Goal: Transaction & Acquisition: Book appointment/travel/reservation

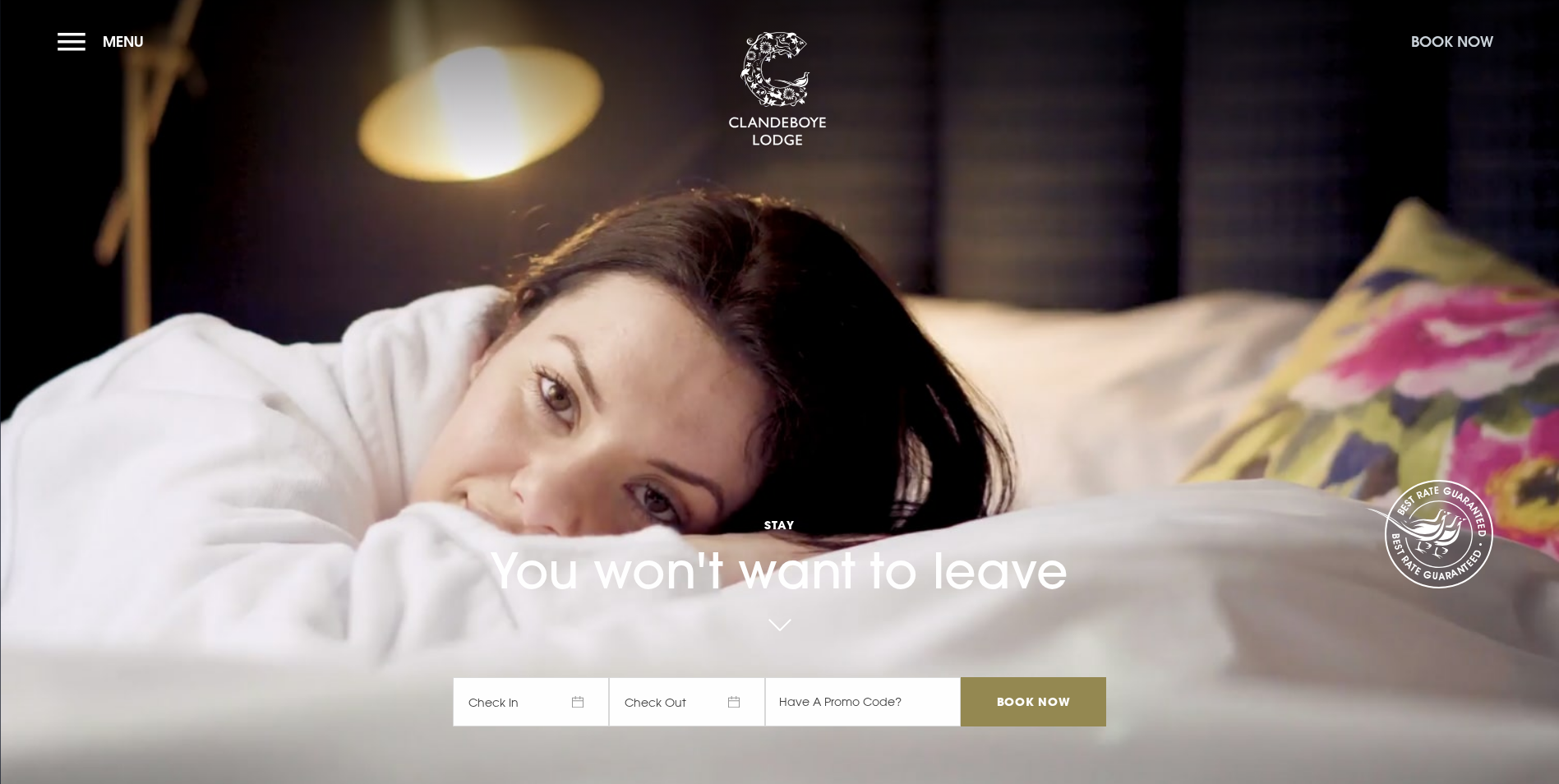
click at [1443, 44] on button "Book Now" at bounding box center [1452, 41] width 99 height 35
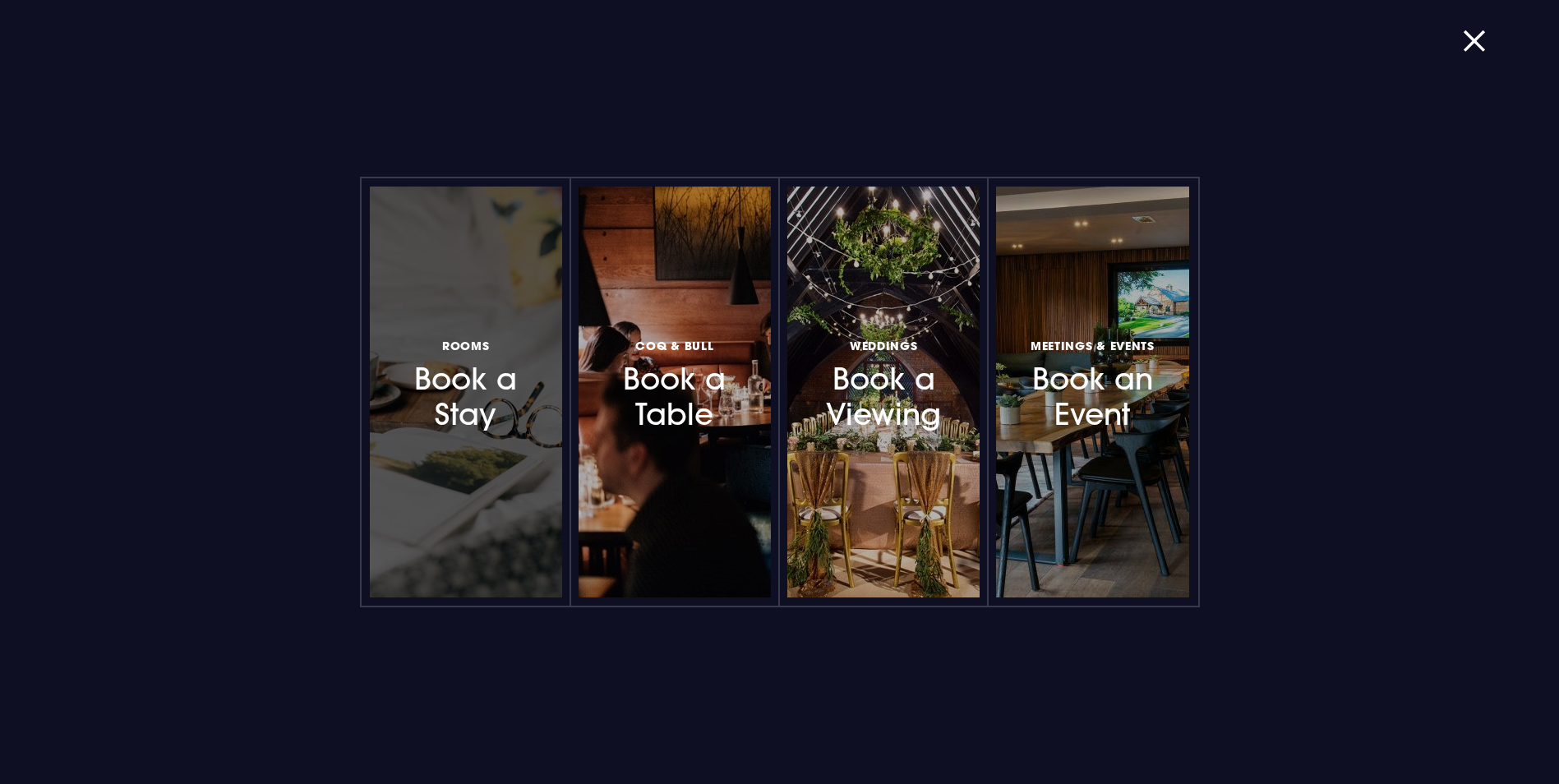
click at [479, 403] on h3 "Rooms Book a Stay" at bounding box center [466, 383] width 143 height 98
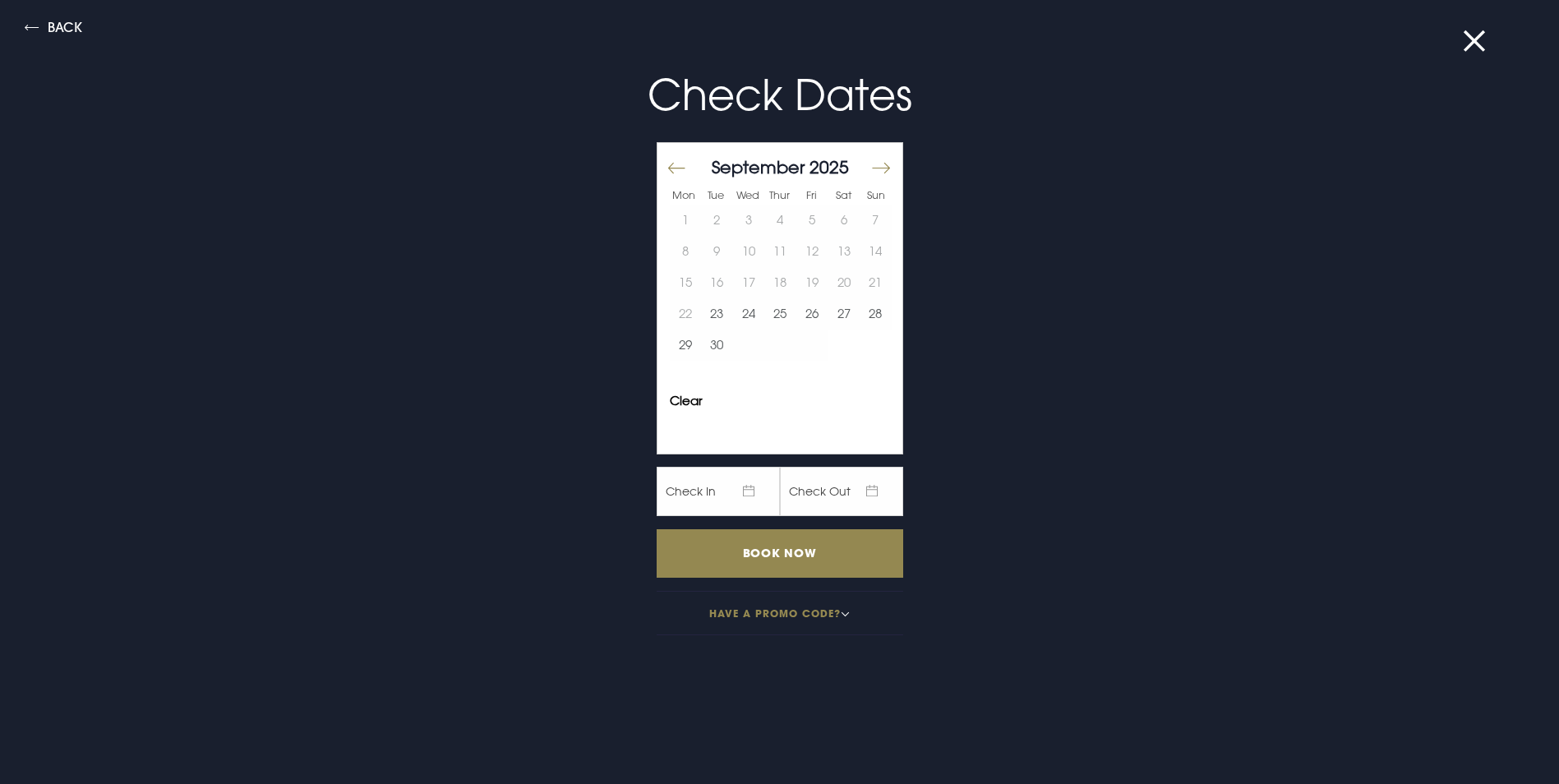
click at [870, 170] on button "Move forward to switch to the next month." at bounding box center [880, 168] width 20 height 34
click at [809, 275] on button "19" at bounding box center [812, 283] width 32 height 31
click at [762, 560] on input "Book Now" at bounding box center [780, 554] width 247 height 48
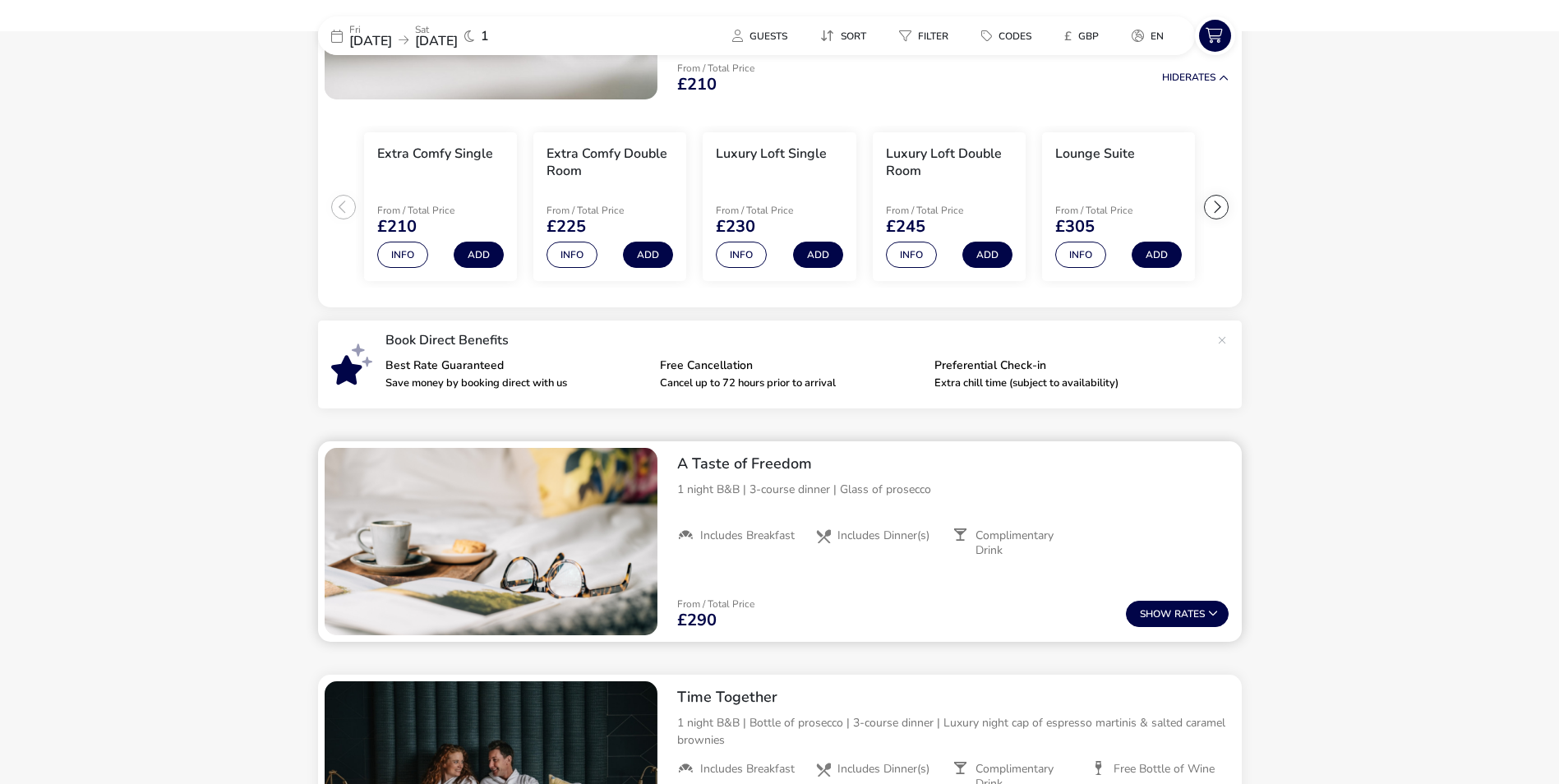
scroll to position [190, 0]
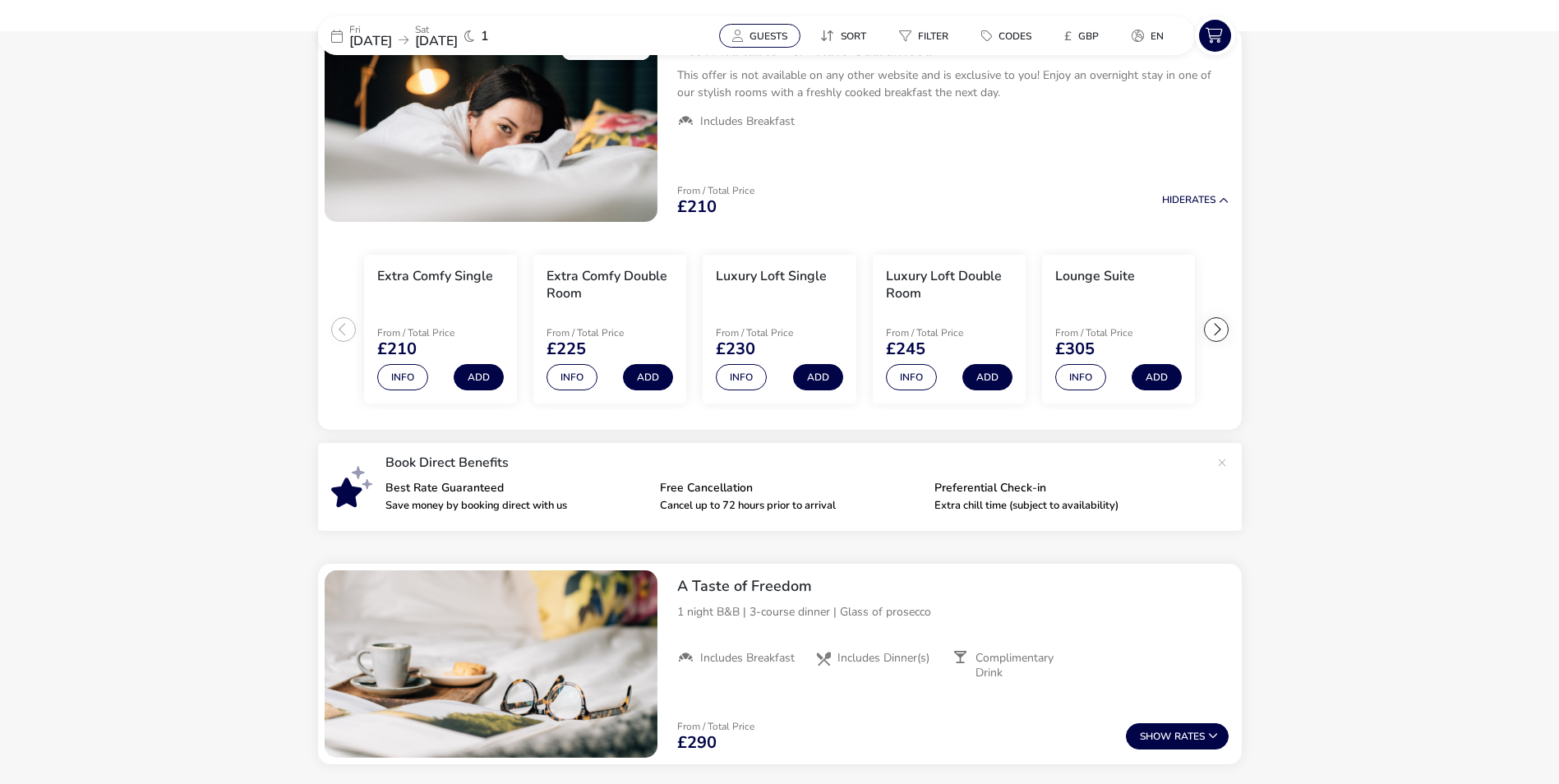
click at [780, 30] on span "Guests" at bounding box center [769, 35] width 38 height 13
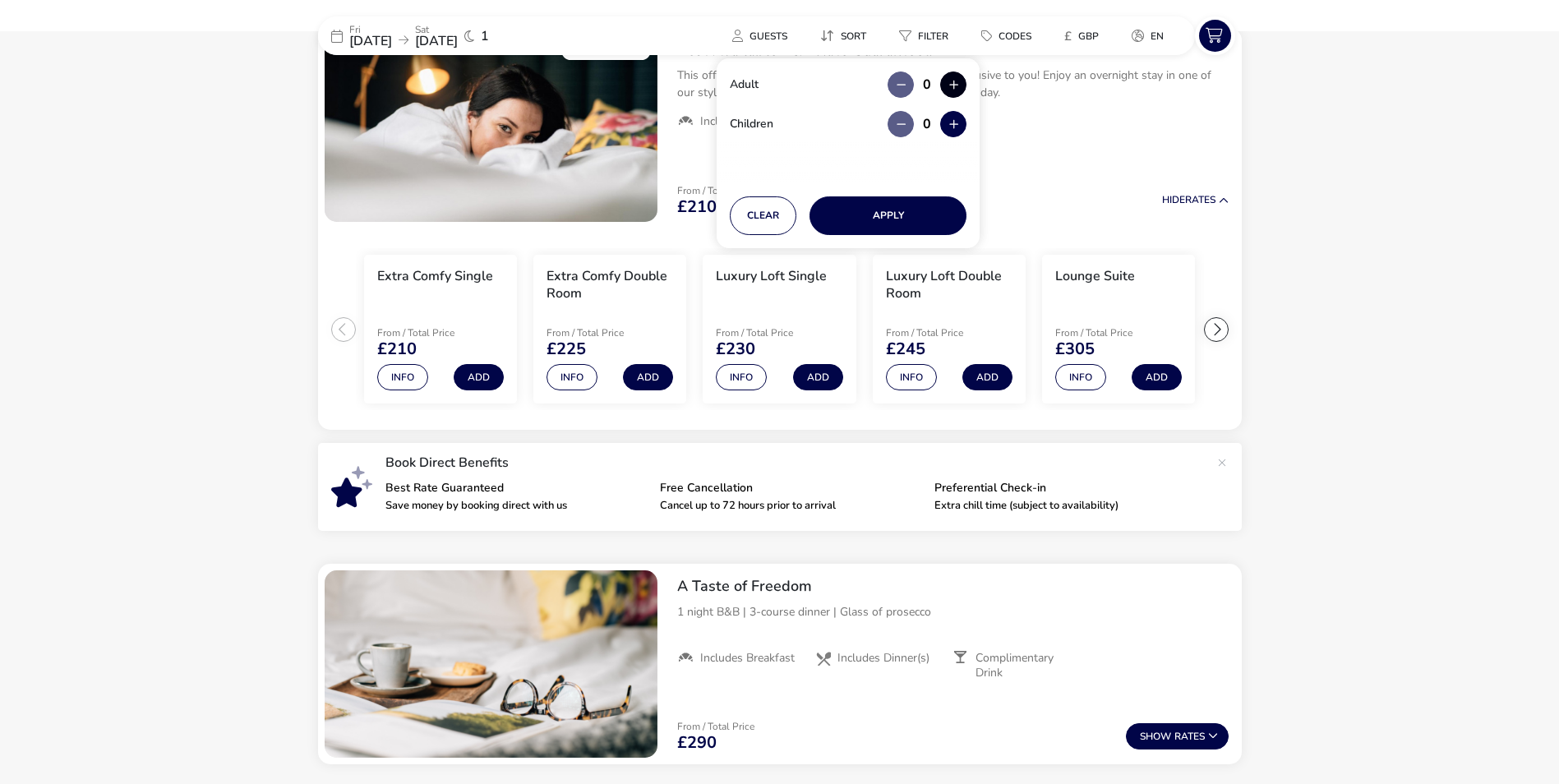
click at [954, 87] on button "button" at bounding box center [954, 84] width 27 height 27
type input "2"
click at [954, 87] on button "button" at bounding box center [954, 84] width 27 height 27
click at [954, 87] on icon "button" at bounding box center [954, 85] width 9 height 10
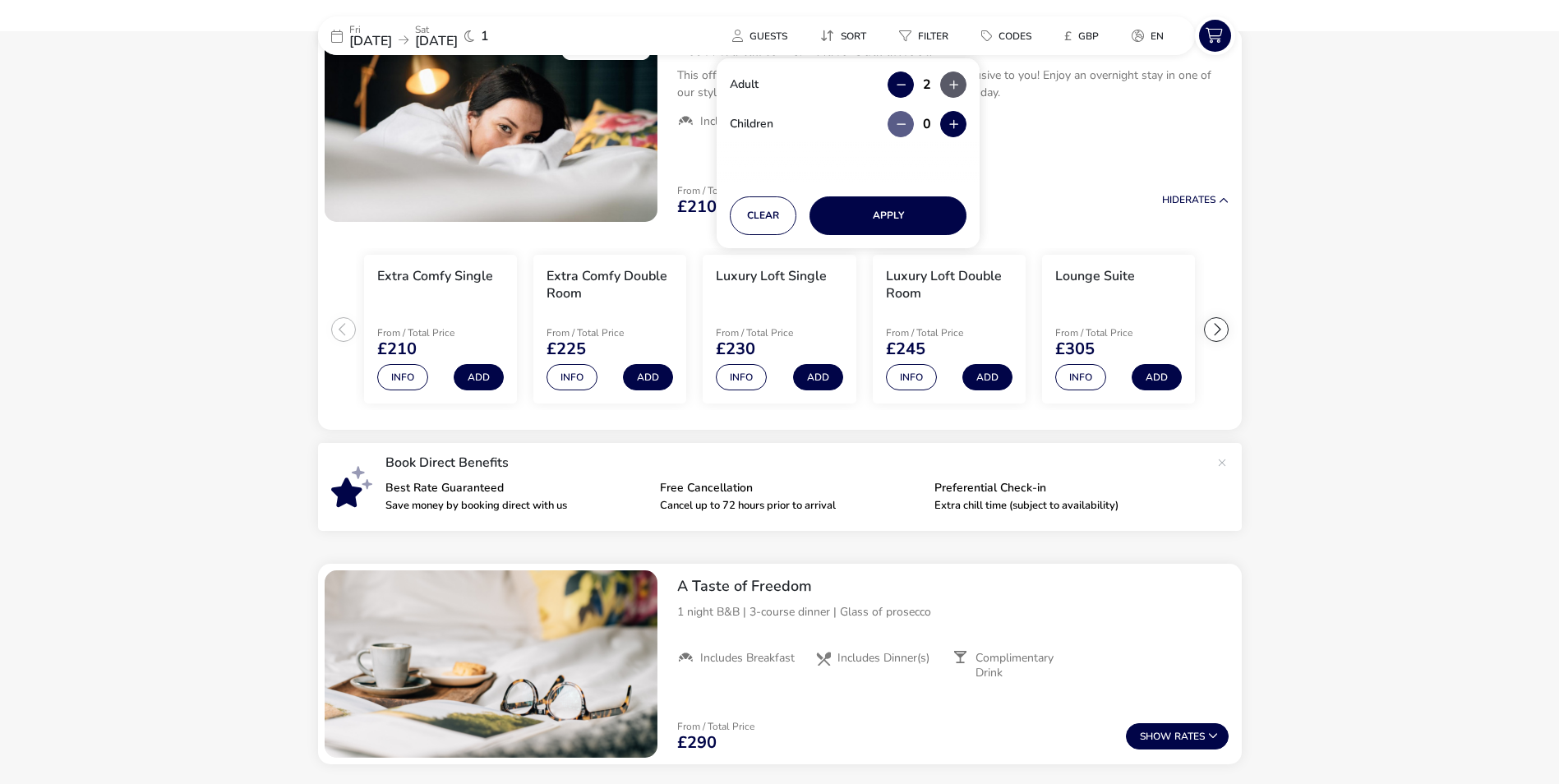
click at [954, 87] on icon "button" at bounding box center [954, 85] width 9 height 10
click at [927, 221] on button "Apply" at bounding box center [888, 215] width 157 height 39
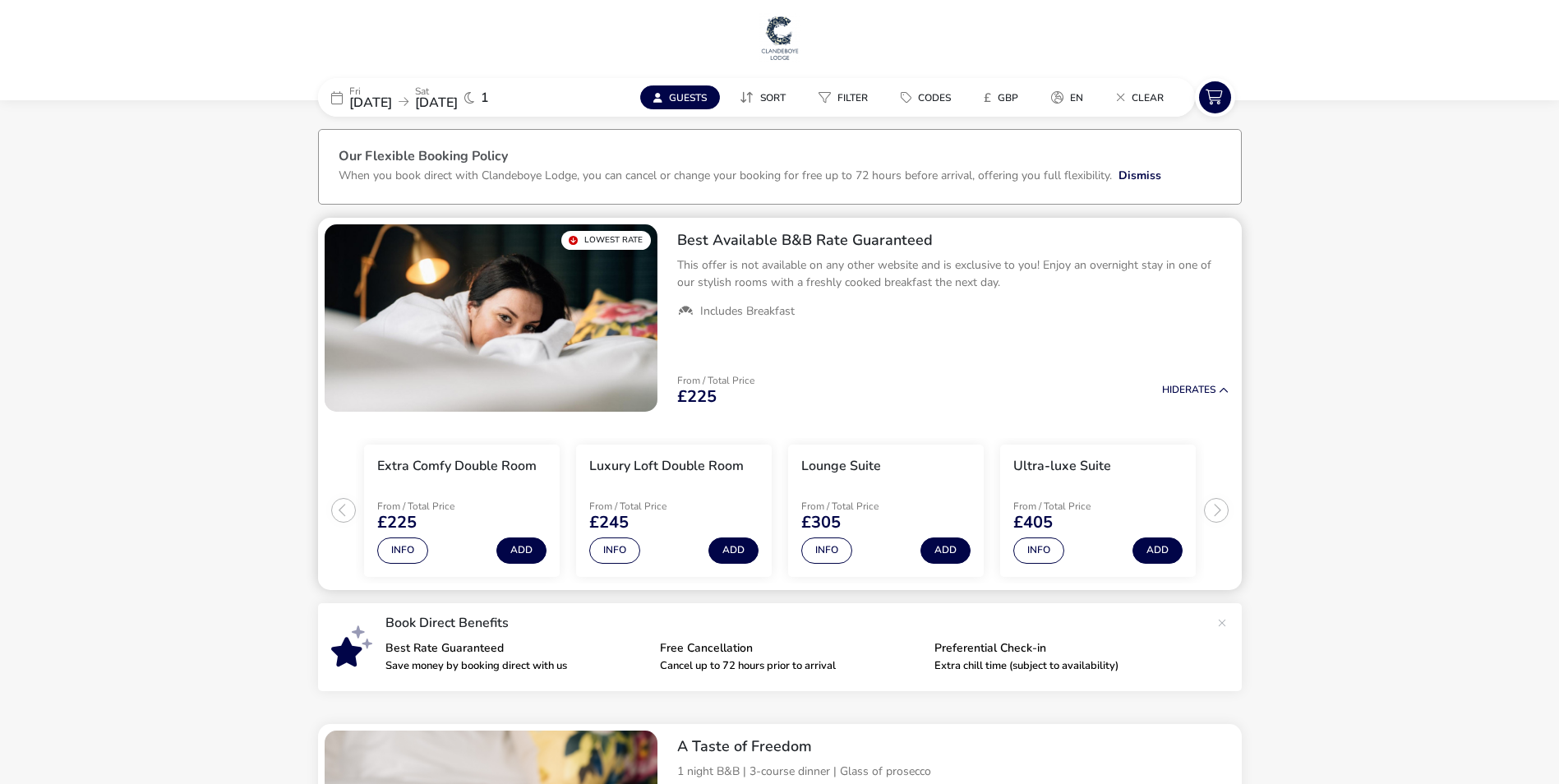
click at [686, 95] on span "Guests" at bounding box center [688, 97] width 38 height 13
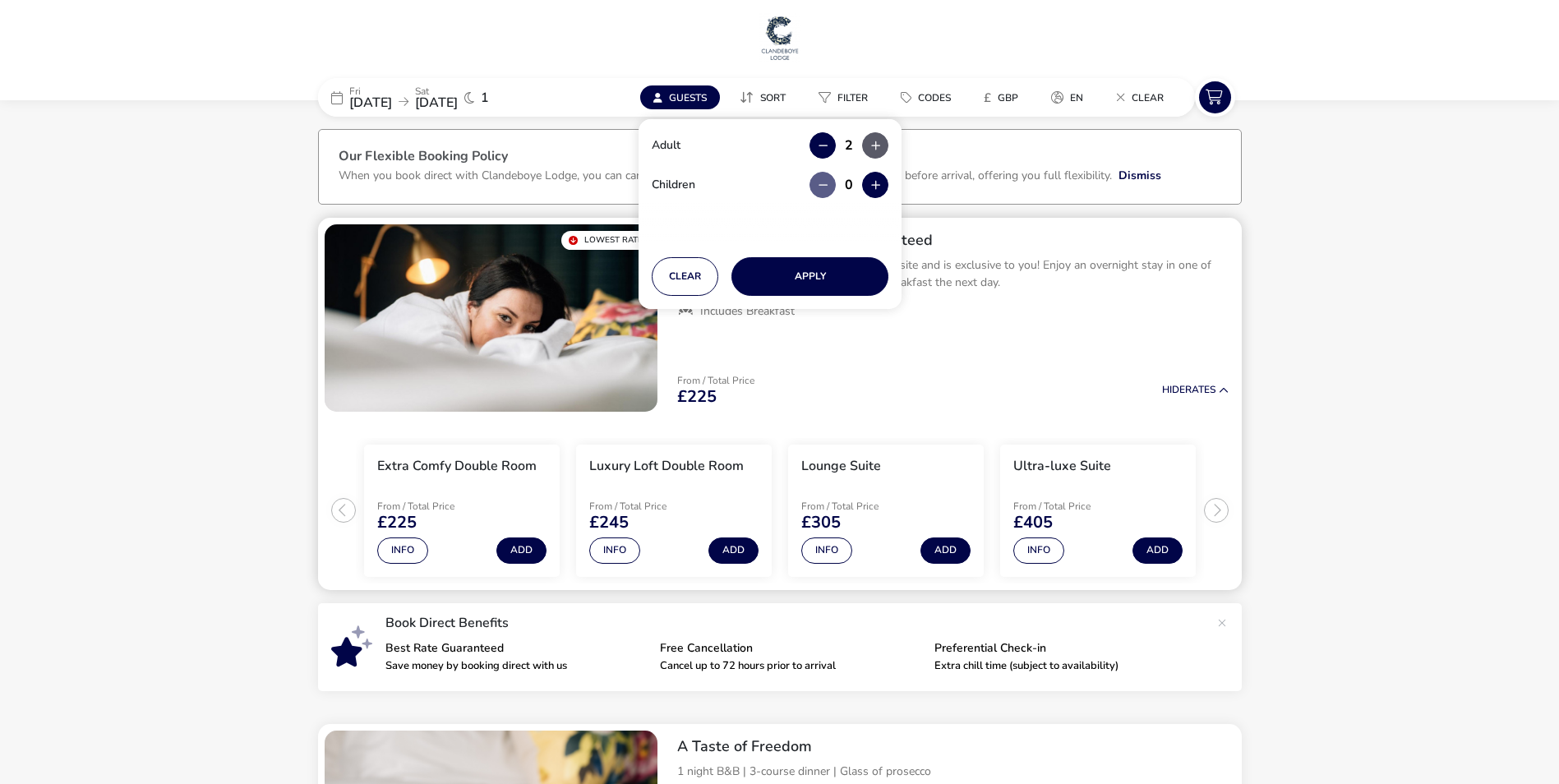
click at [878, 149] on button "button" at bounding box center [875, 145] width 27 height 27
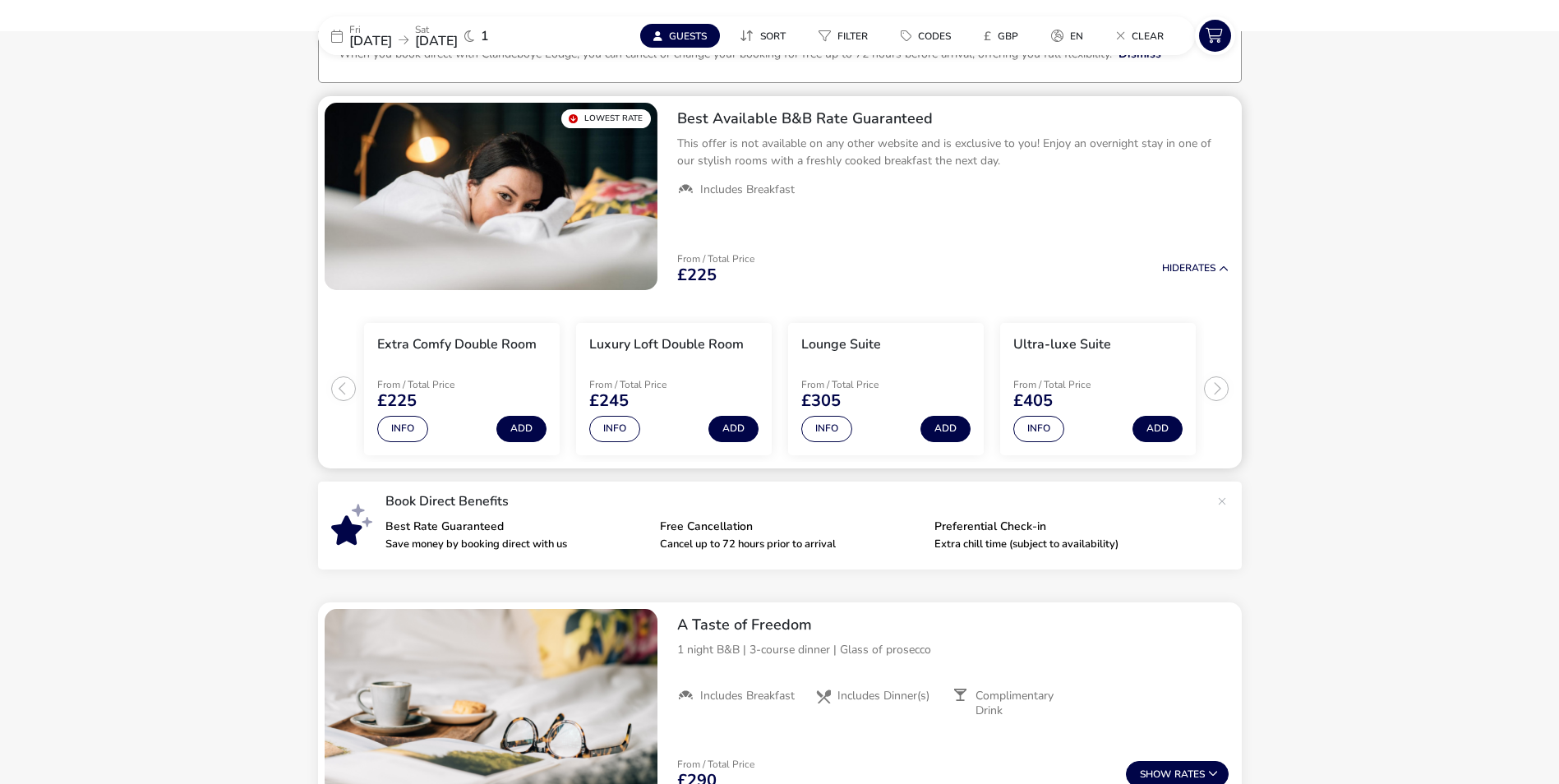
scroll to position [164, 0]
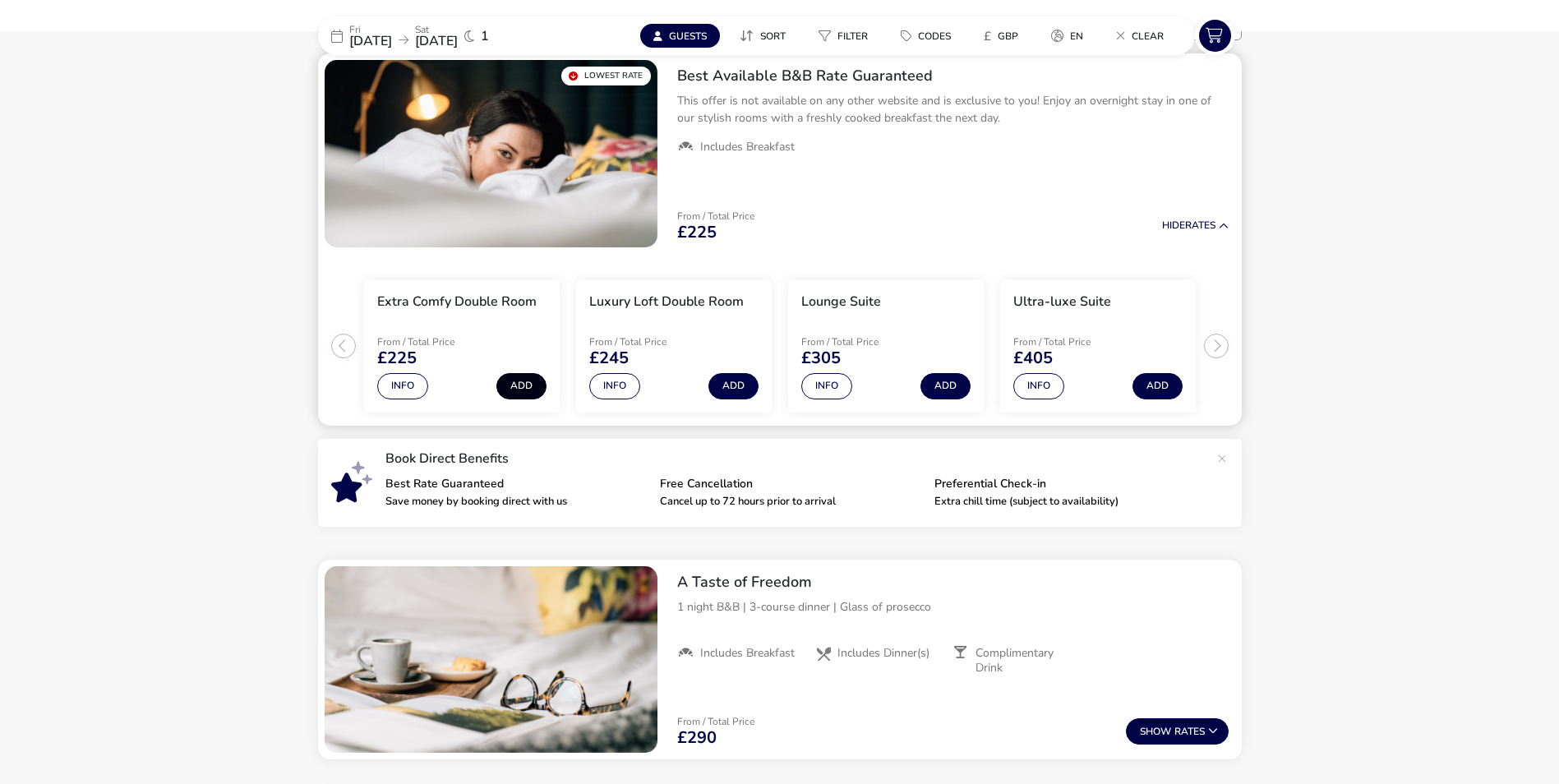
click at [525, 383] on button "Add" at bounding box center [521, 386] width 50 height 27
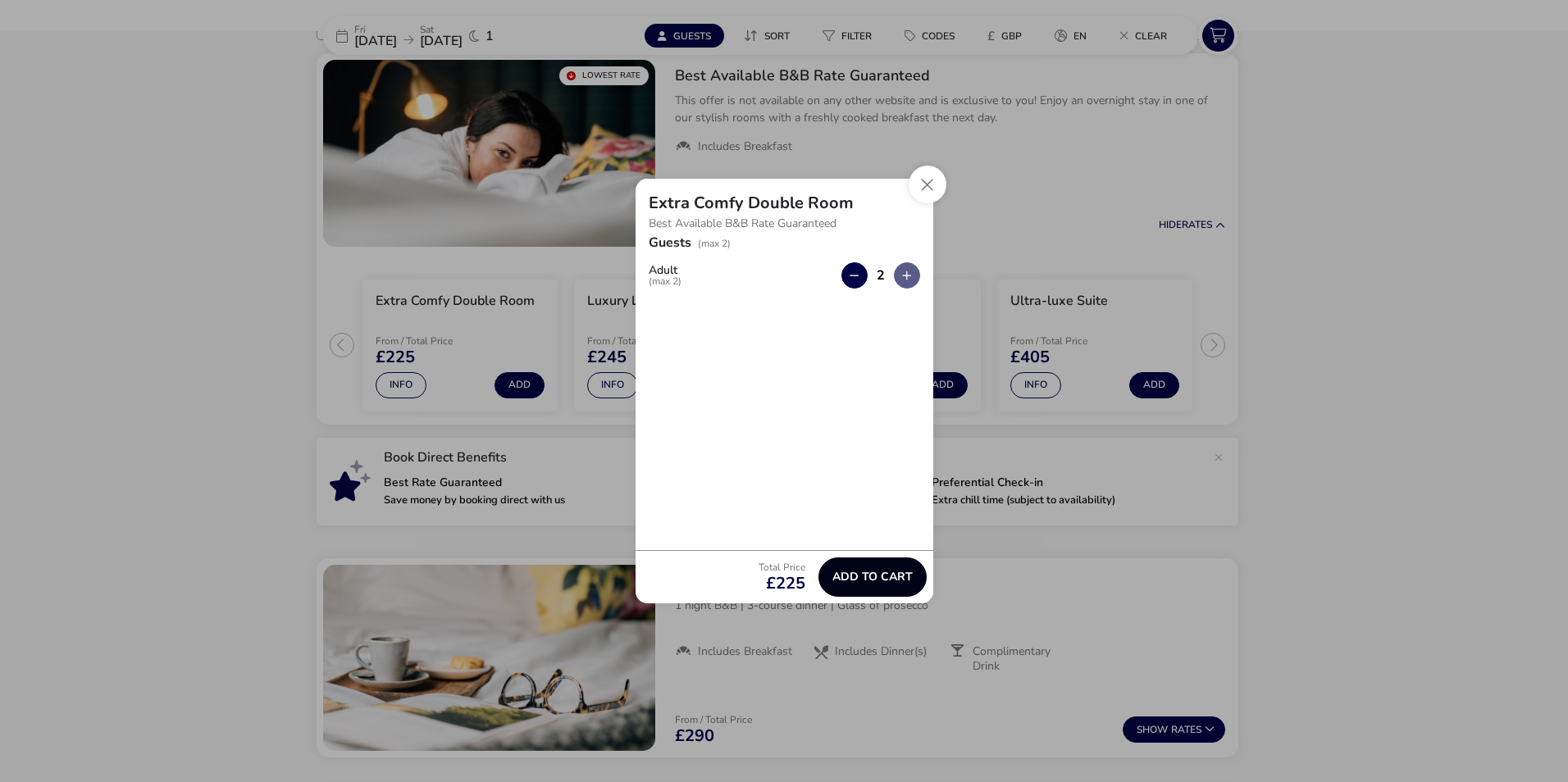
click at [905, 567] on button "Add to cart" at bounding box center [872, 577] width 108 height 39
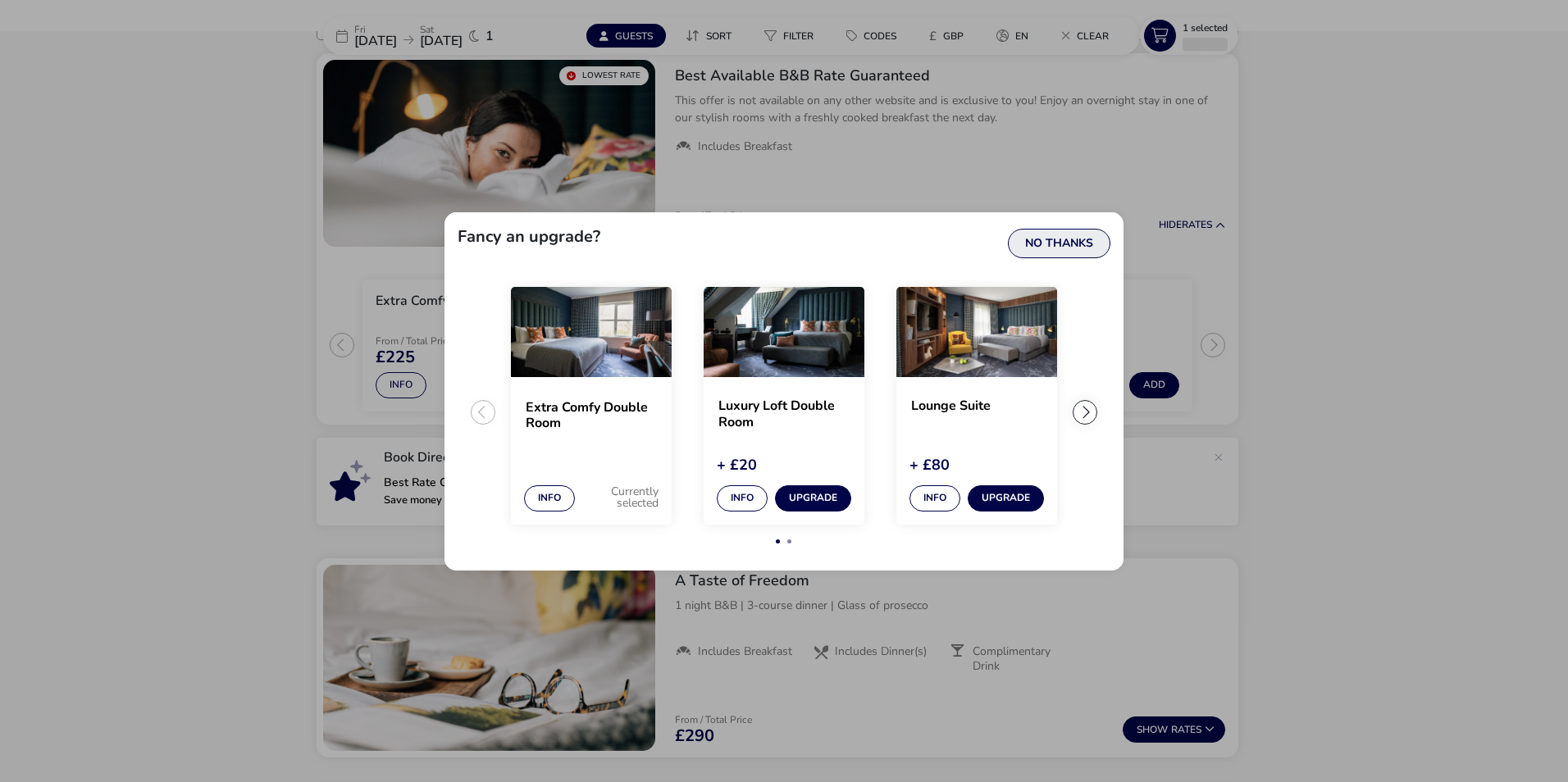
click at [1079, 242] on button "No Thanks" at bounding box center [1058, 244] width 102 height 29
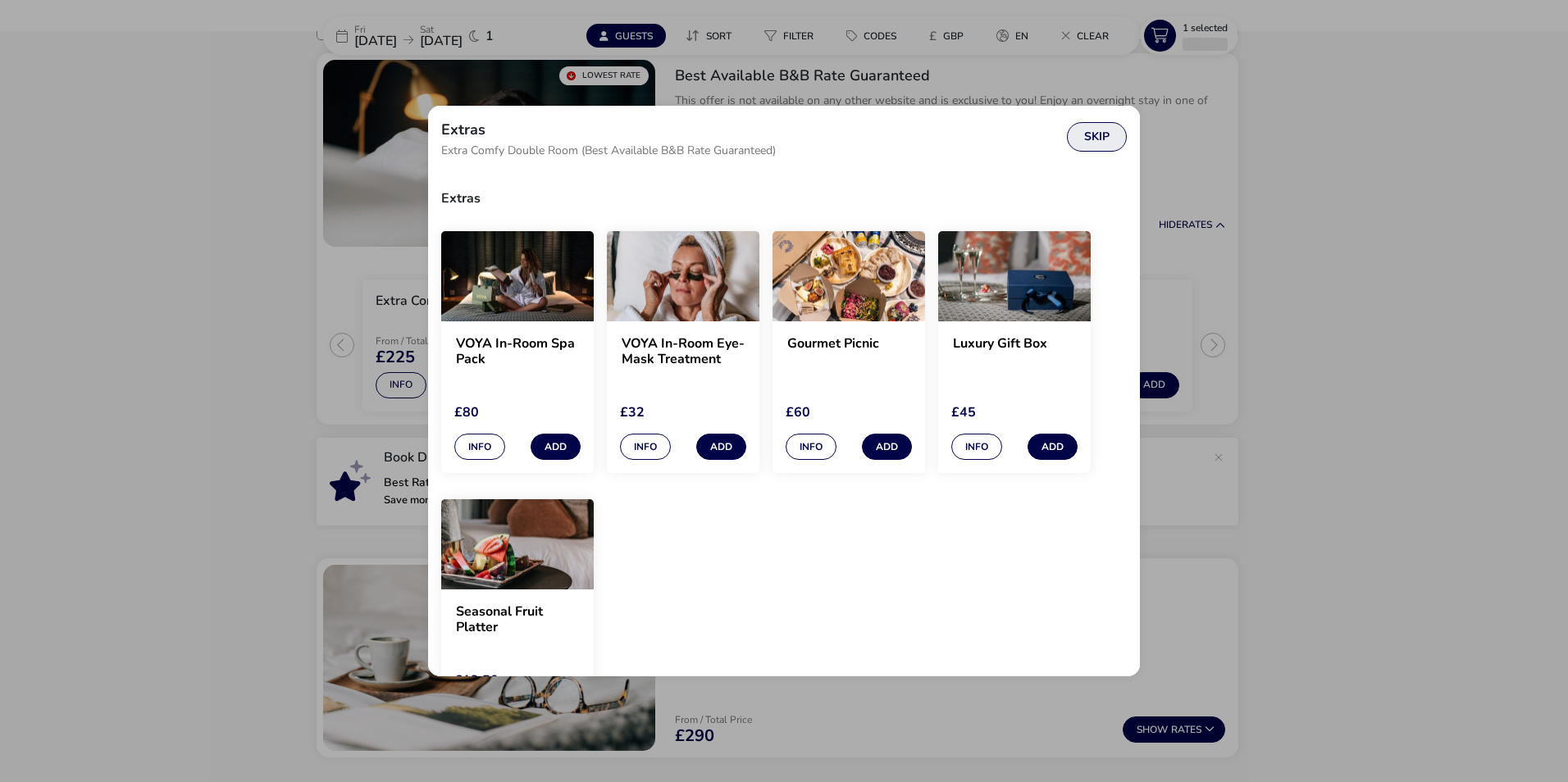
click at [1107, 140] on button "Skip" at bounding box center [1097, 136] width 60 height 29
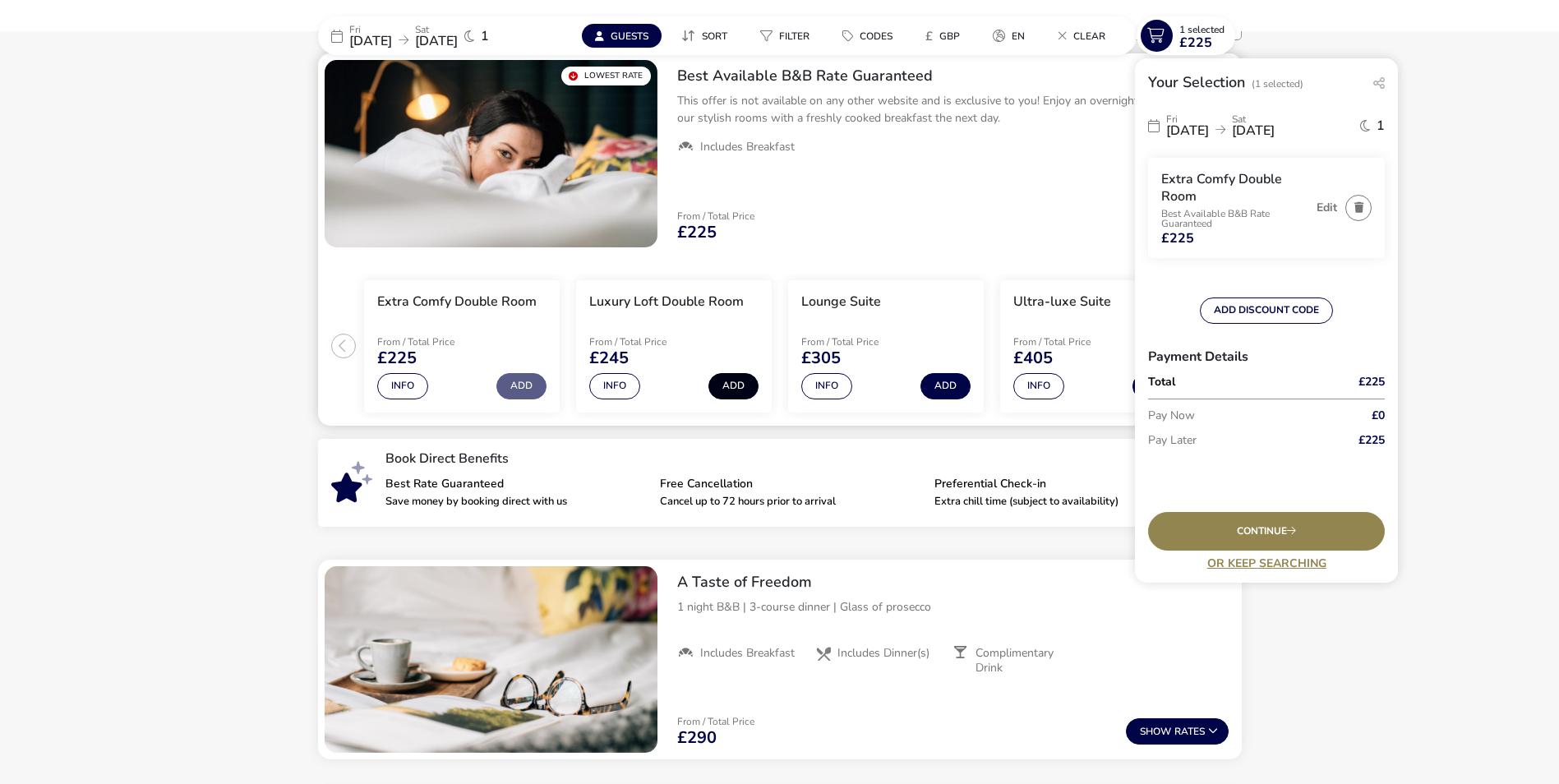
click at [733, 383] on button "Add" at bounding box center [733, 386] width 50 height 27
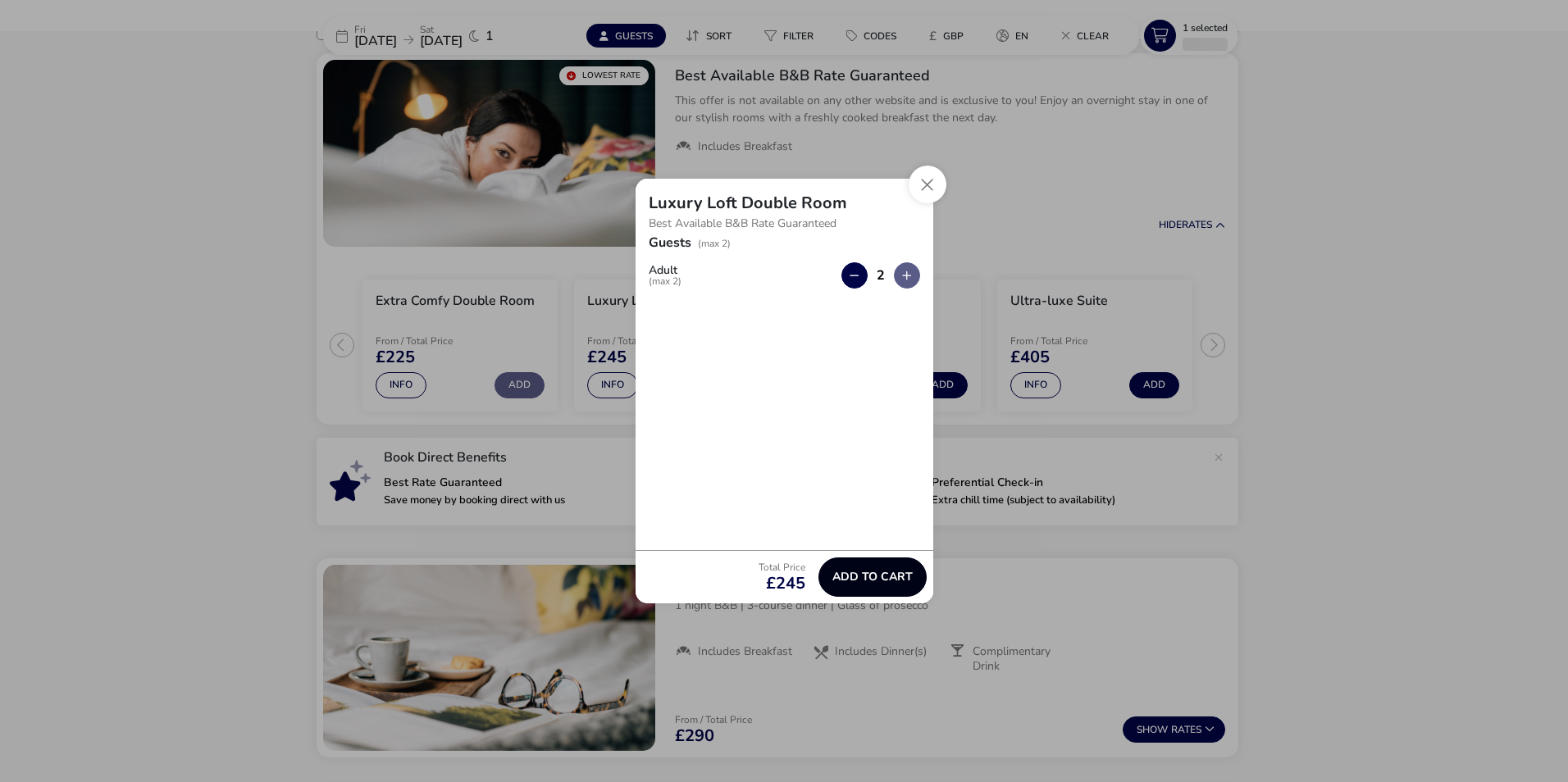
click at [895, 574] on span "Add to cart" at bounding box center [872, 576] width 81 height 12
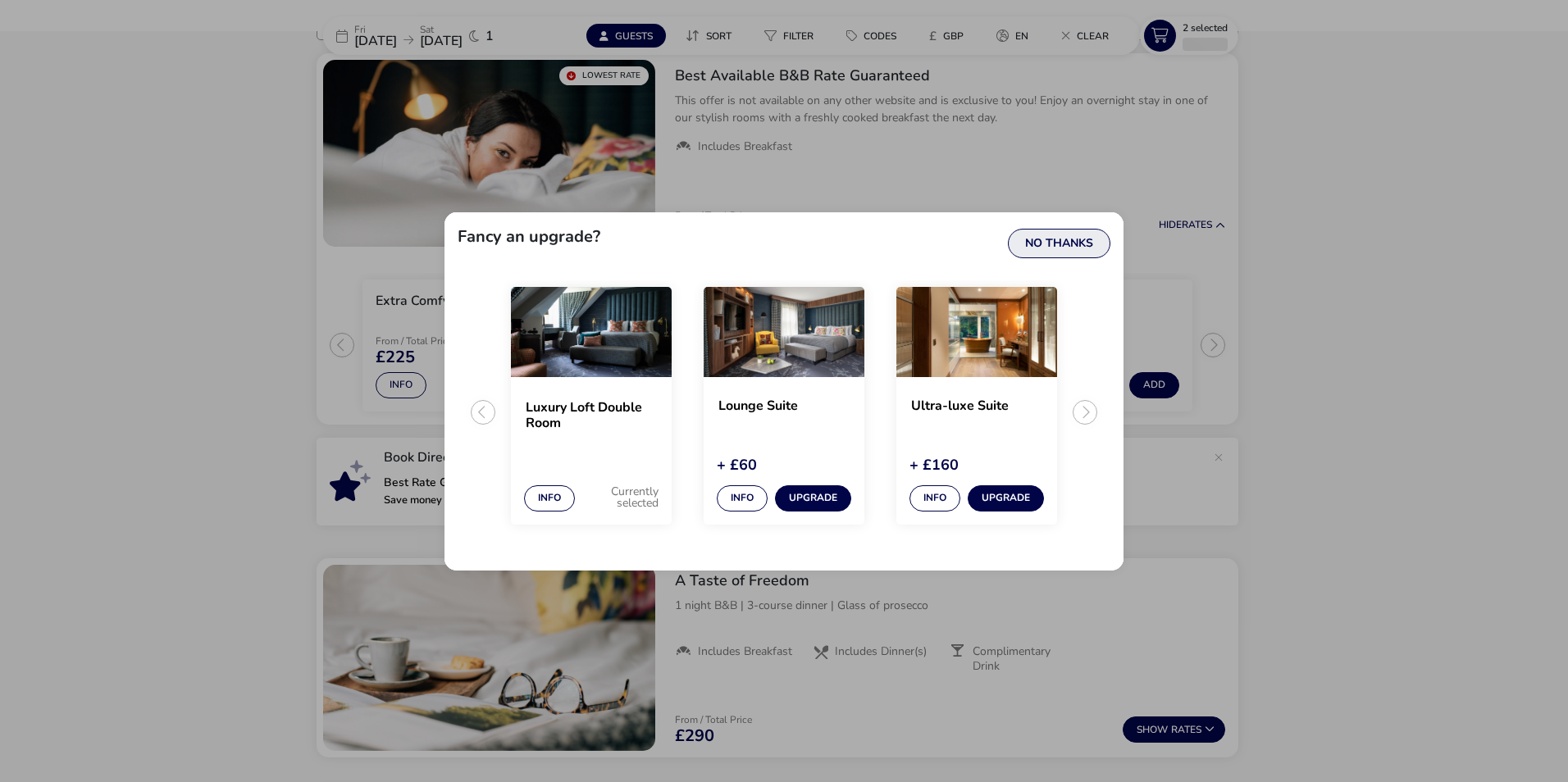
click at [1070, 249] on button "No Thanks" at bounding box center [1058, 244] width 102 height 29
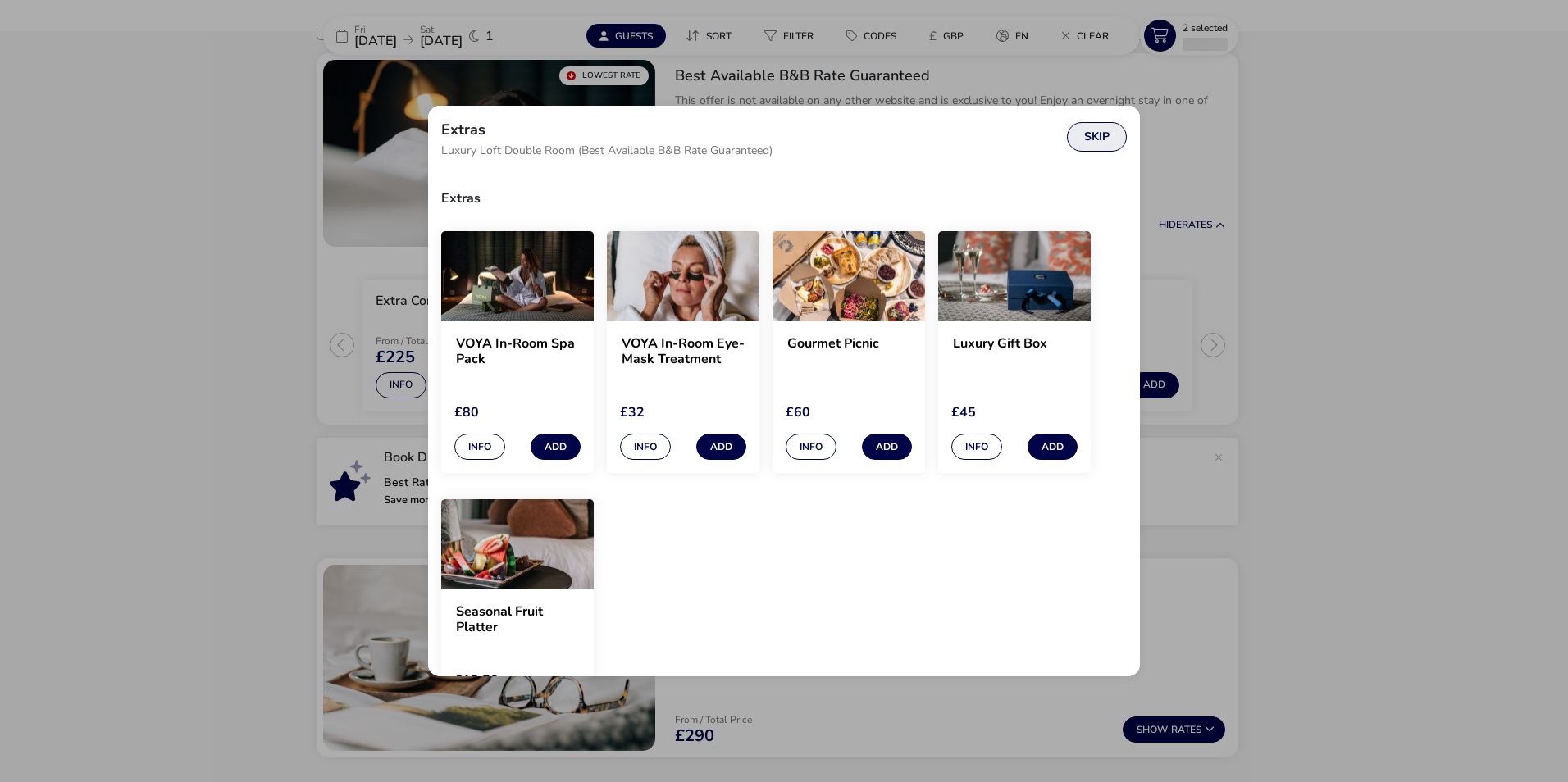
click at [1086, 141] on button "Skip" at bounding box center [1097, 136] width 60 height 29
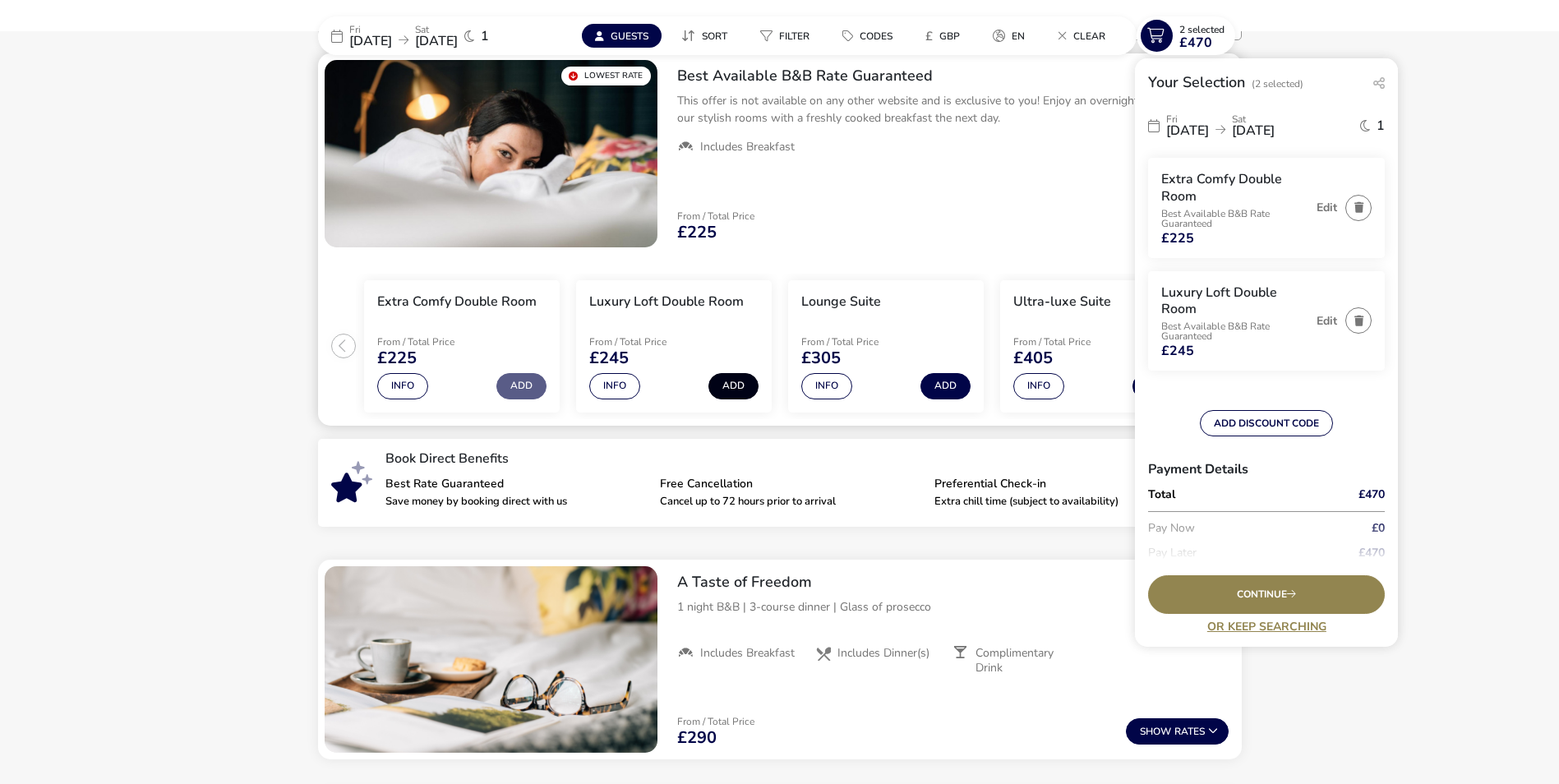
click at [729, 388] on button "Add" at bounding box center [733, 386] width 50 height 27
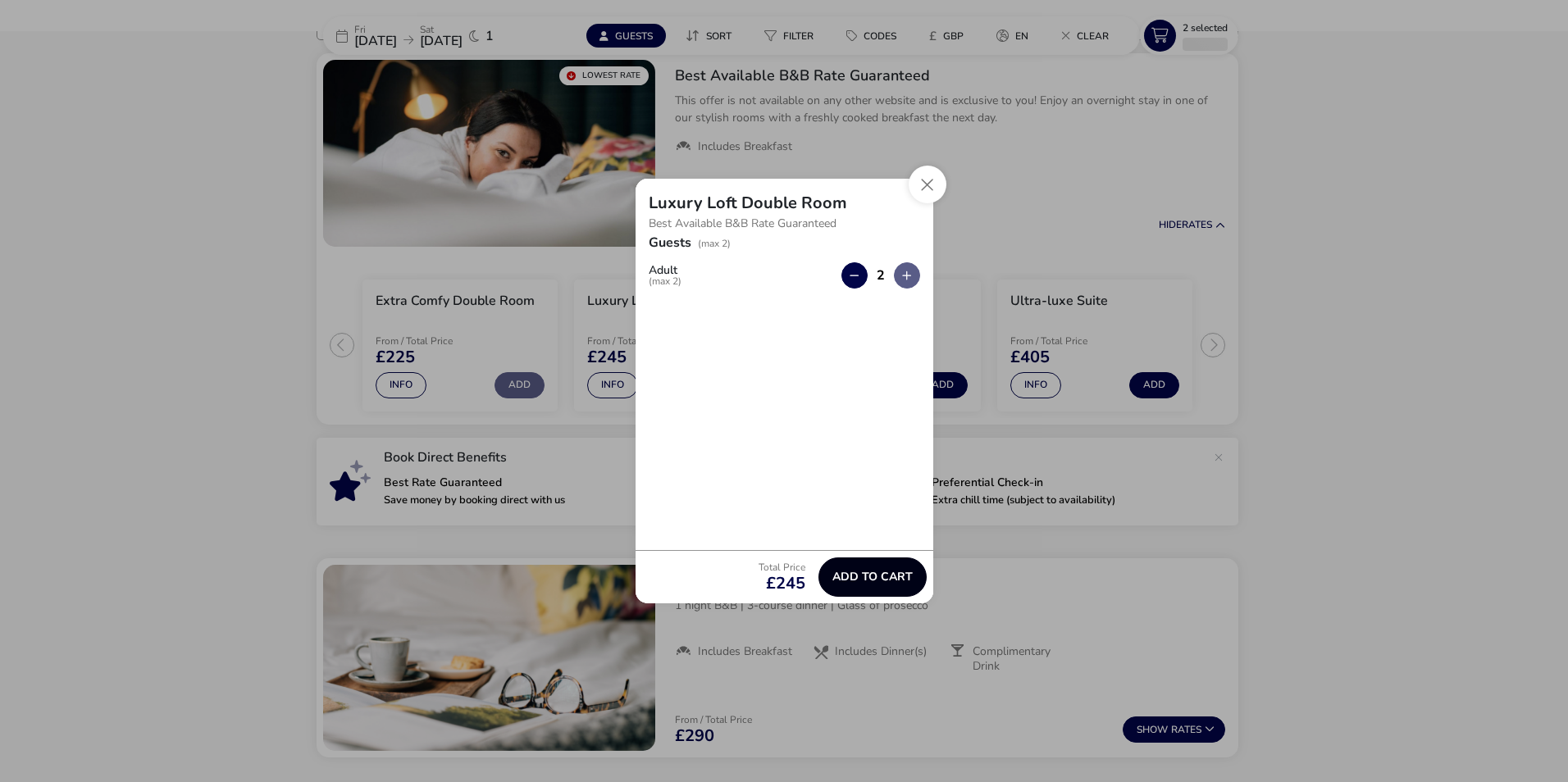
click at [874, 579] on span "Add to cart" at bounding box center [872, 576] width 81 height 12
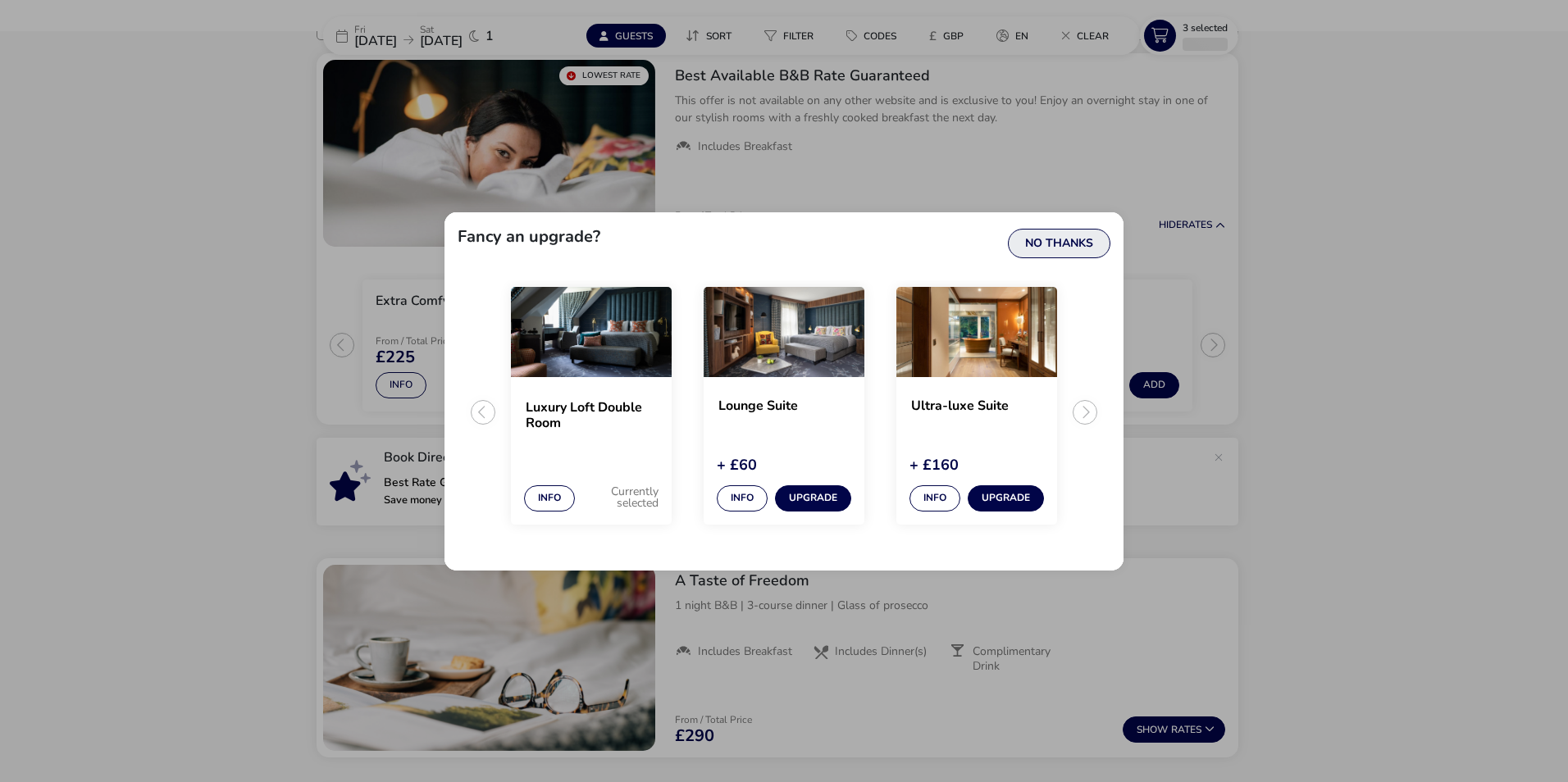
click at [1043, 255] on button "No Thanks" at bounding box center [1058, 244] width 102 height 29
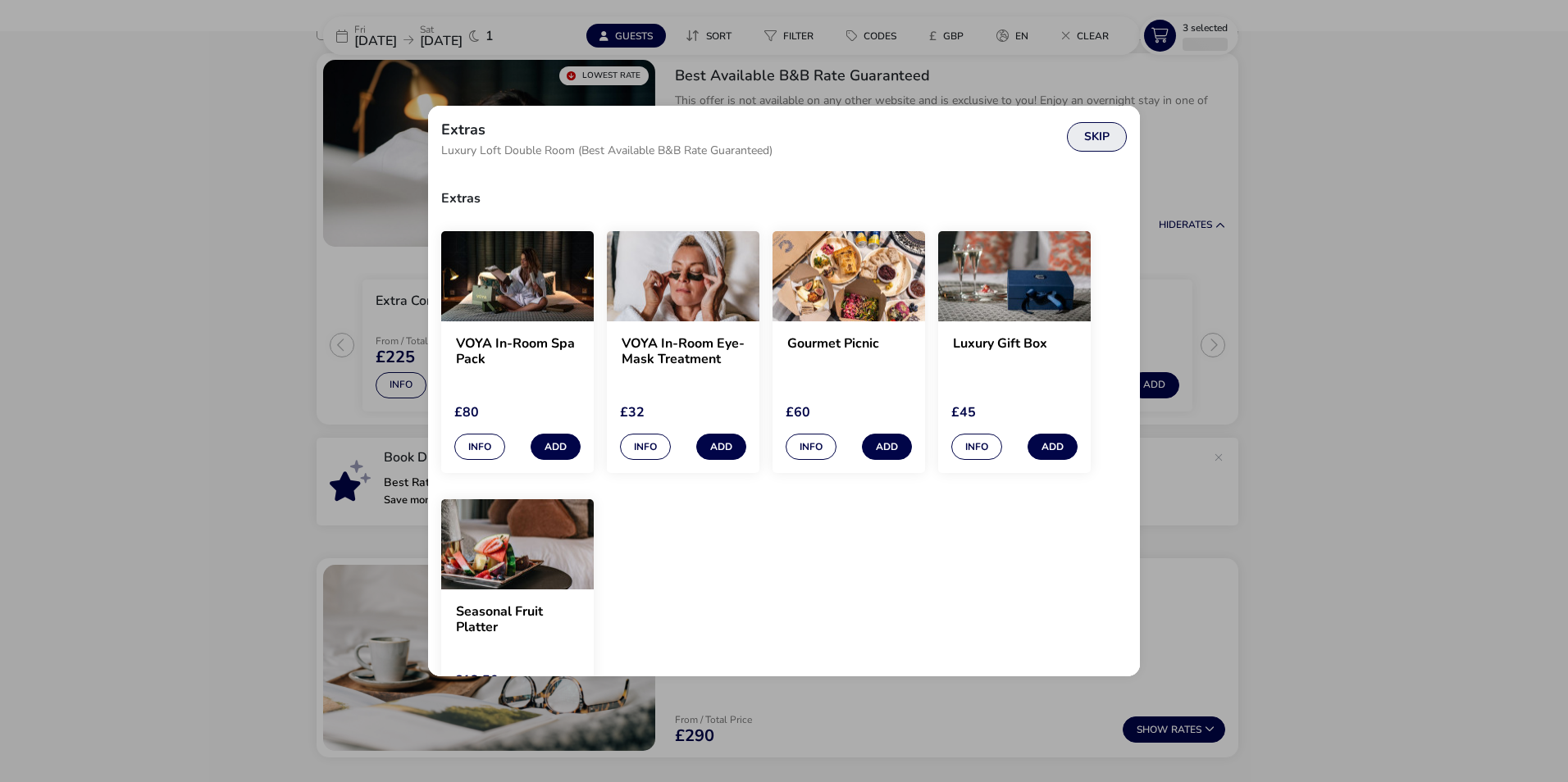
click at [1102, 141] on button "Skip" at bounding box center [1097, 136] width 60 height 29
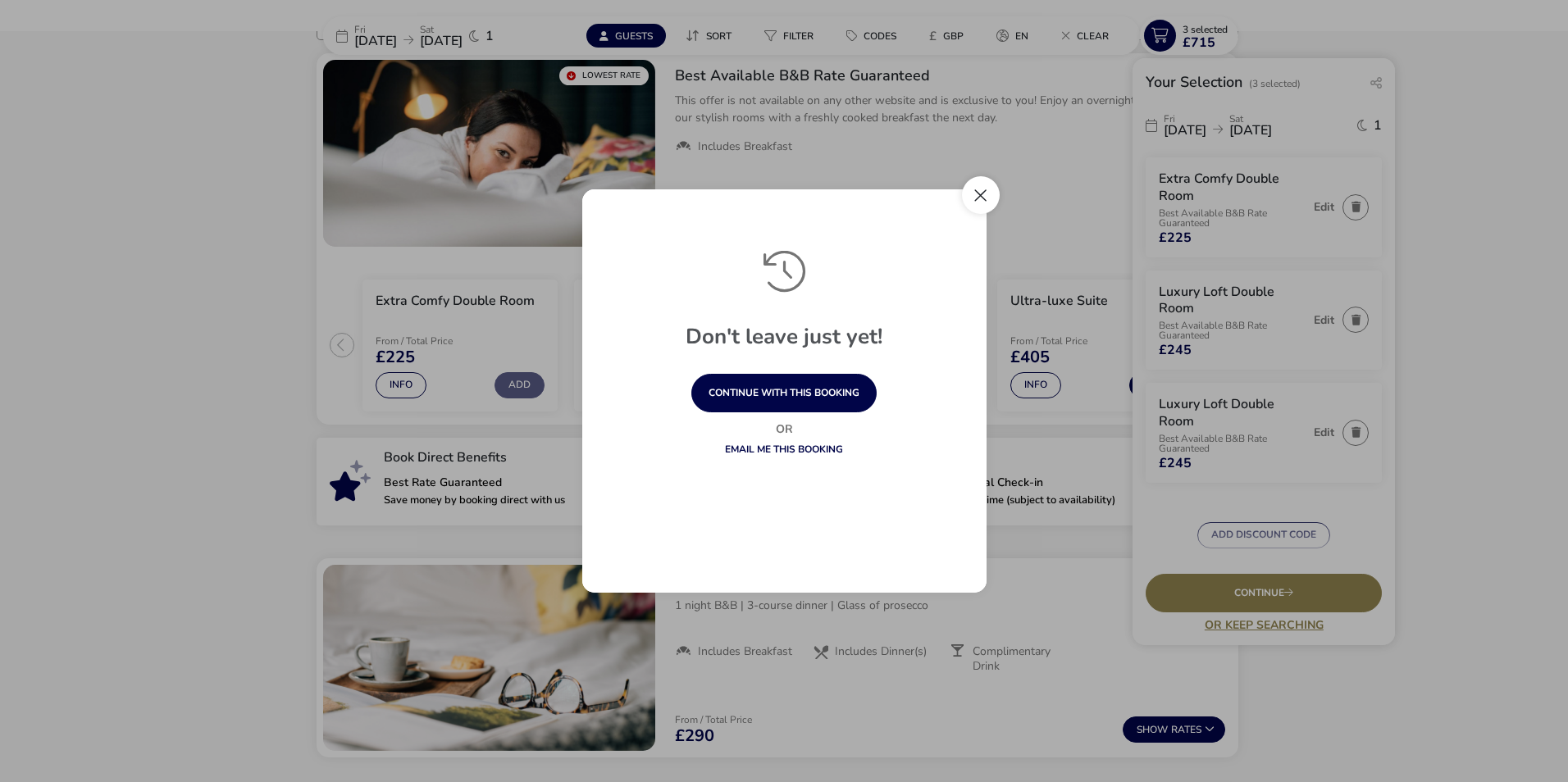
click at [986, 182] on button "Close" at bounding box center [980, 196] width 38 height 38
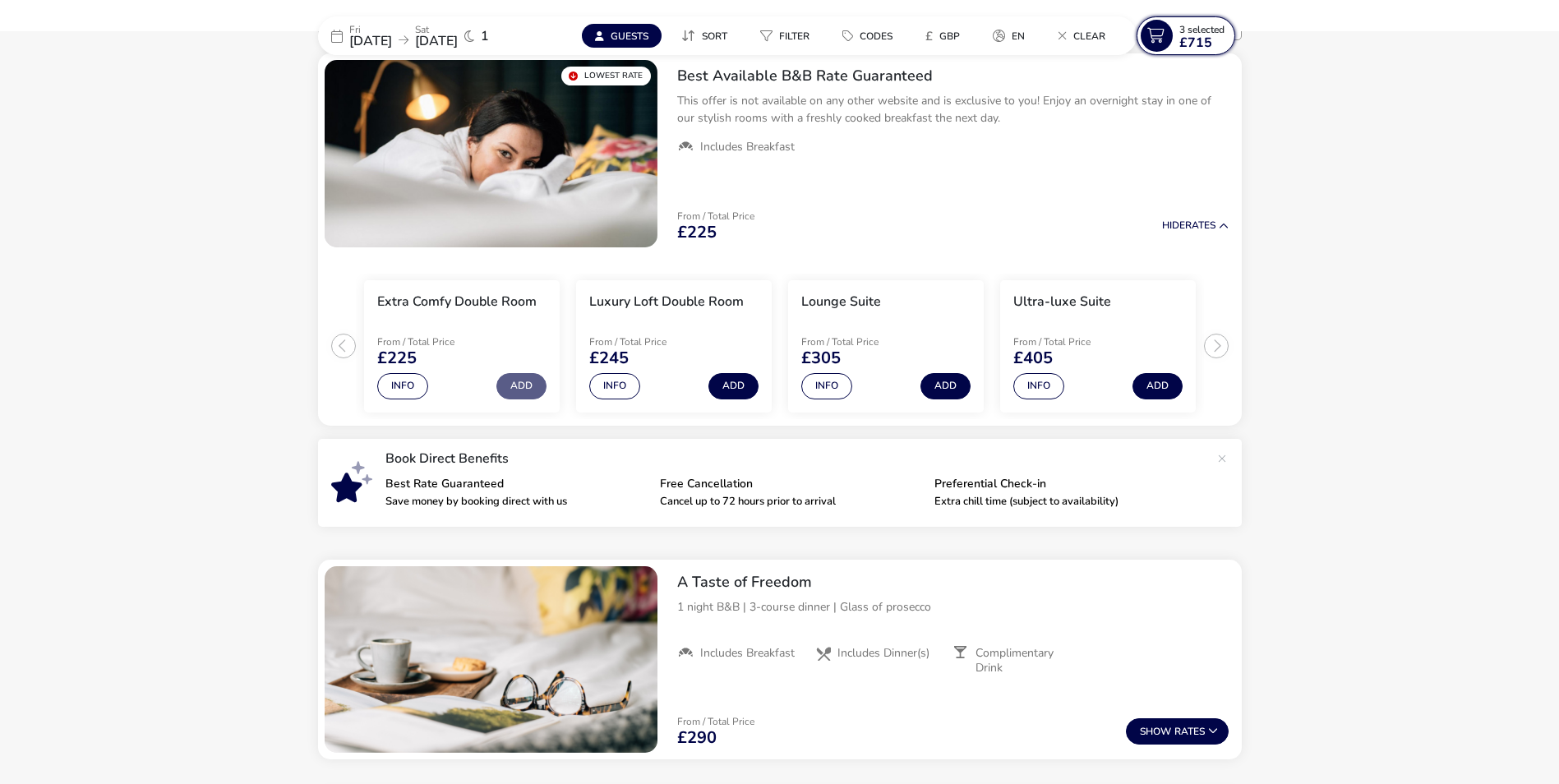
click at [1190, 36] on span "£715" at bounding box center [1196, 42] width 33 height 13
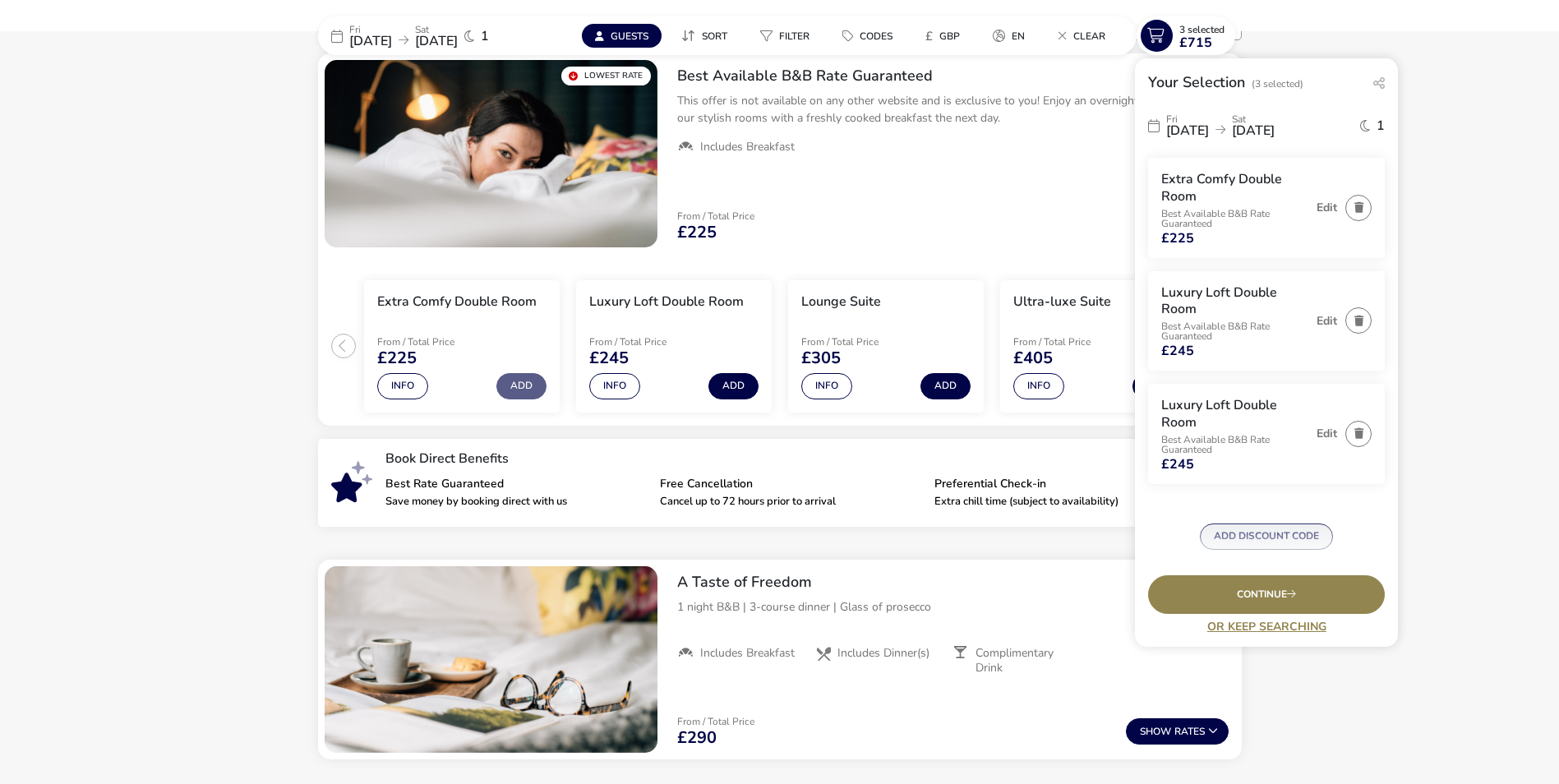
click at [1270, 540] on button "ADD DISCOUNT CODE" at bounding box center [1267, 536] width 133 height 27
type input "XMAS15"
click at [1280, 599] on div "Continue" at bounding box center [1266, 594] width 236 height 39
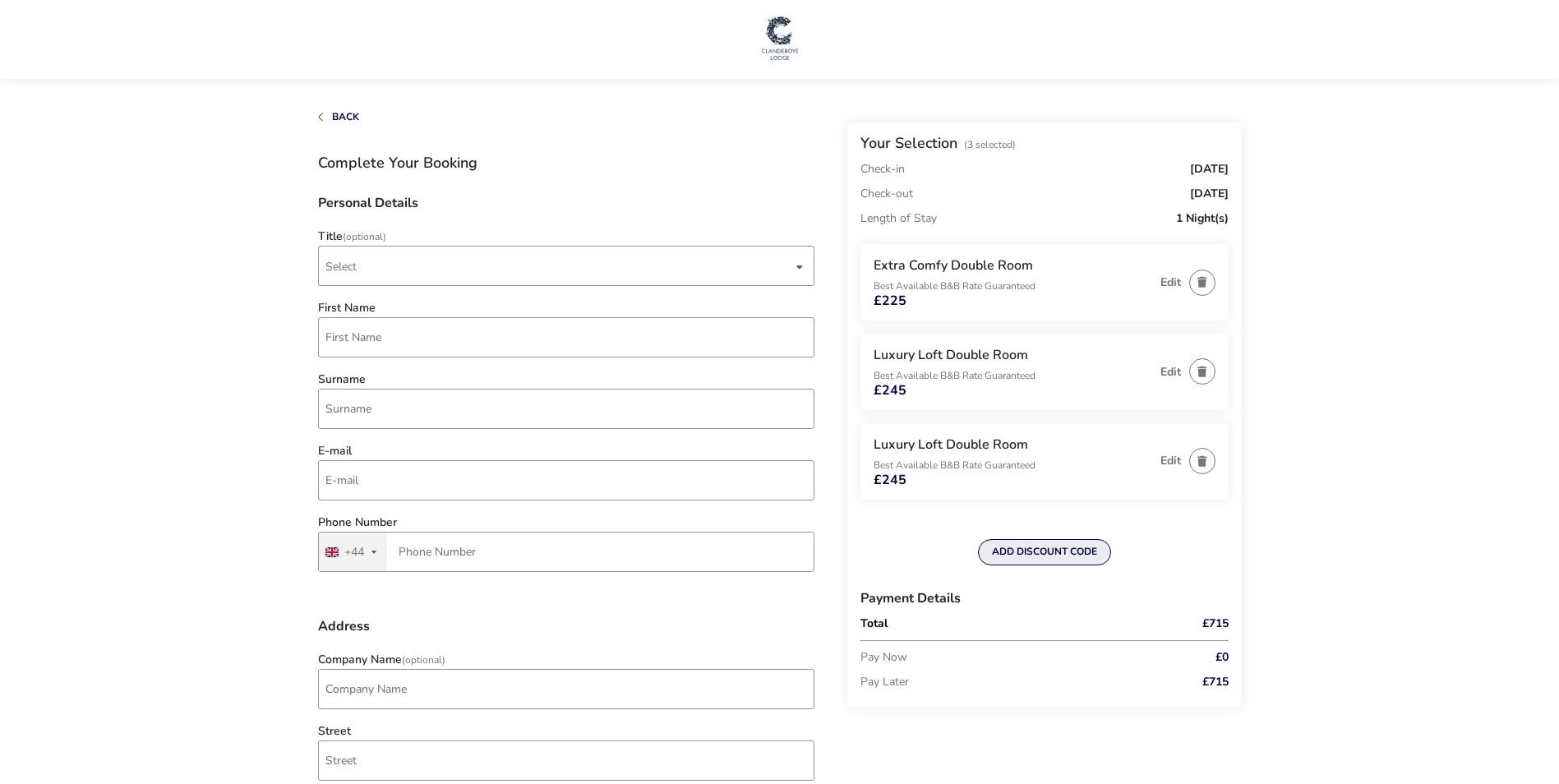
click at [1040, 548] on button "ADD DISCOUNT CODE" at bounding box center [1044, 552] width 133 height 27
click at [1040, 548] on input "Code" at bounding box center [1045, 559] width 368 height 40
type input "XMAS15"
click at [1194, 556] on button "Apply" at bounding box center [1200, 560] width 50 height 34
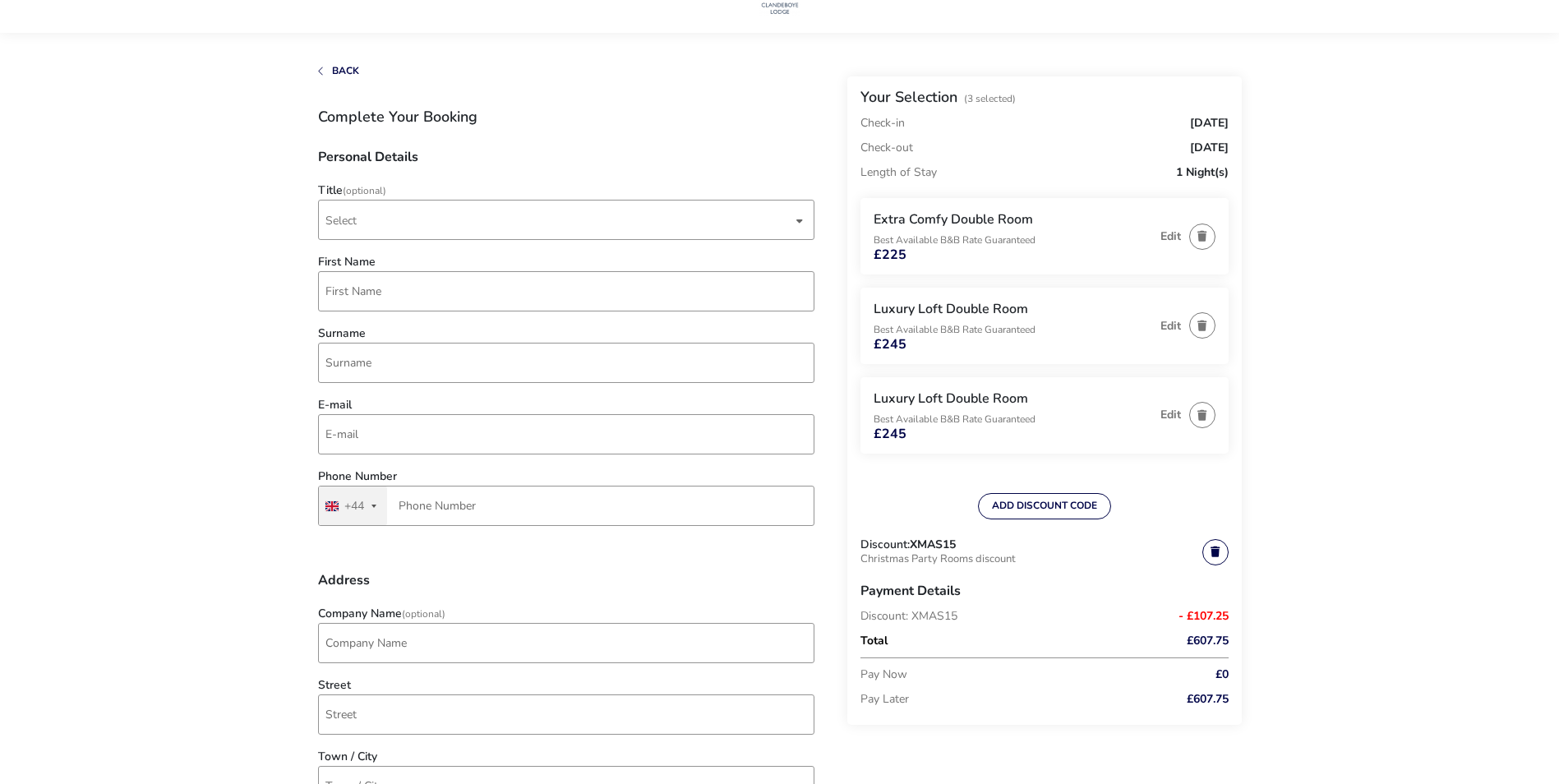
scroll to position [83, 0]
